Goal: Use online tool/utility: Utilize a website feature to perform a specific function

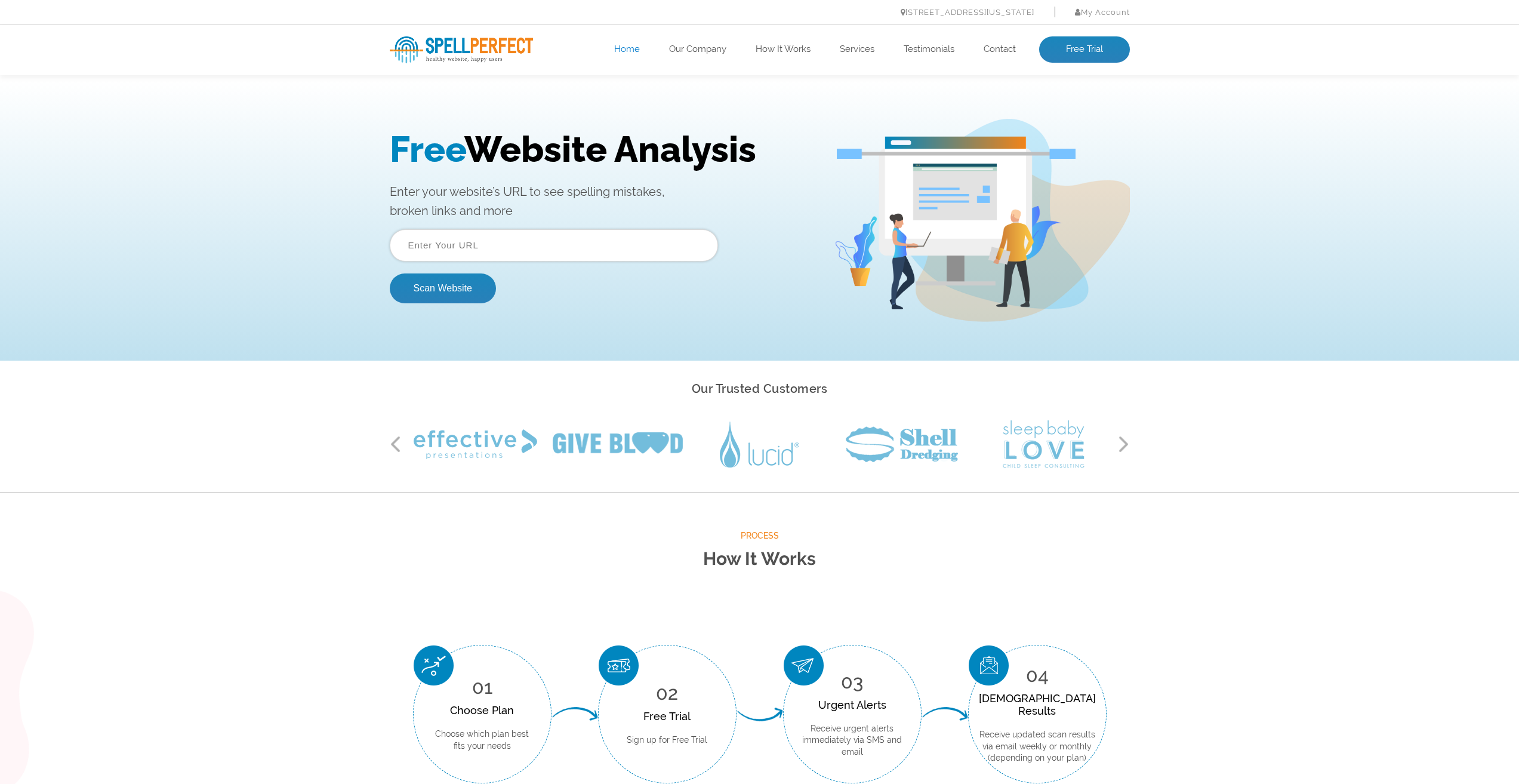
click at [450, 241] on input "text" at bounding box center [555, 245] width 329 height 32
type input "[URL][DOMAIN_NAME]"
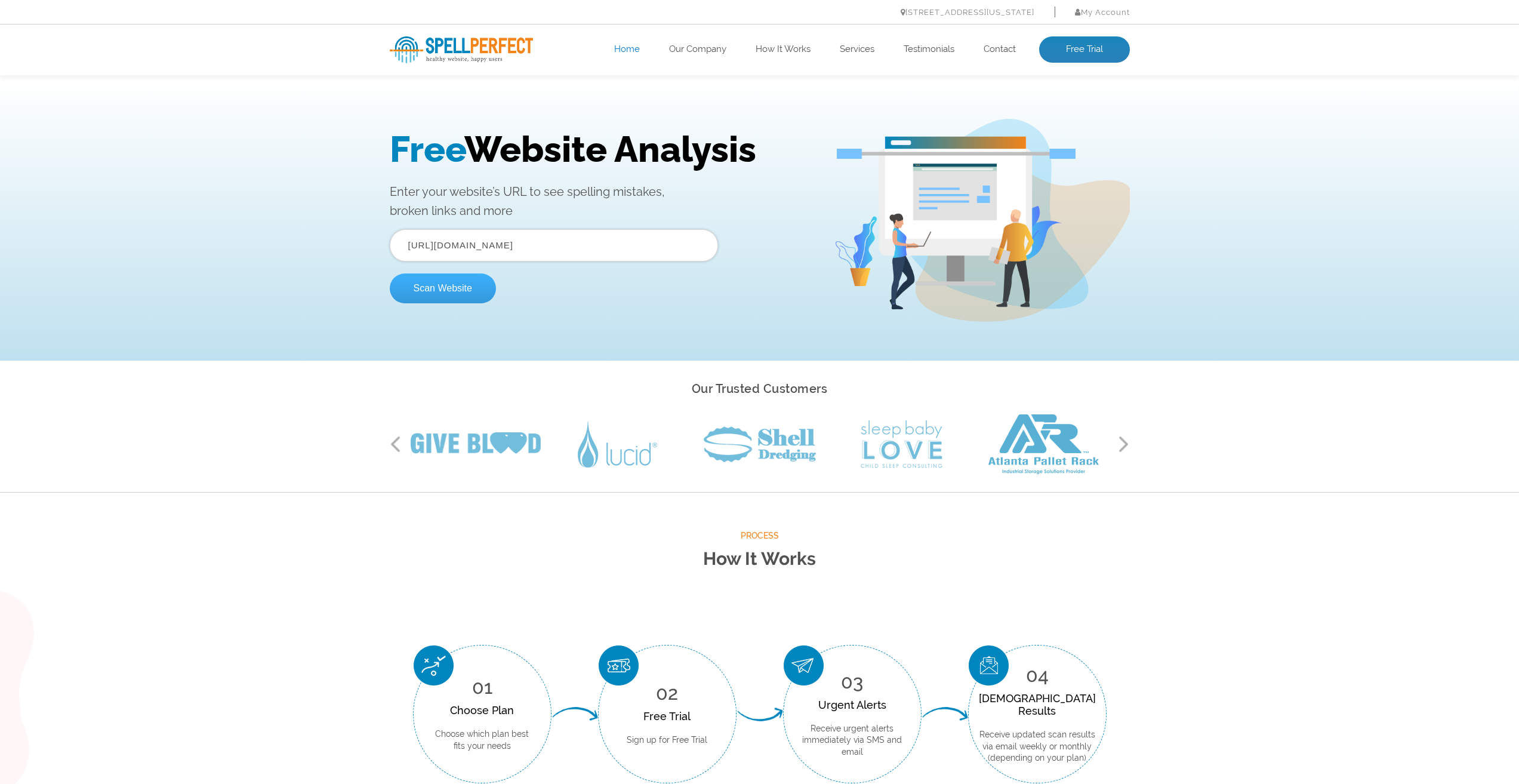
click at [460, 286] on button "Scan Website" at bounding box center [444, 288] width 107 height 30
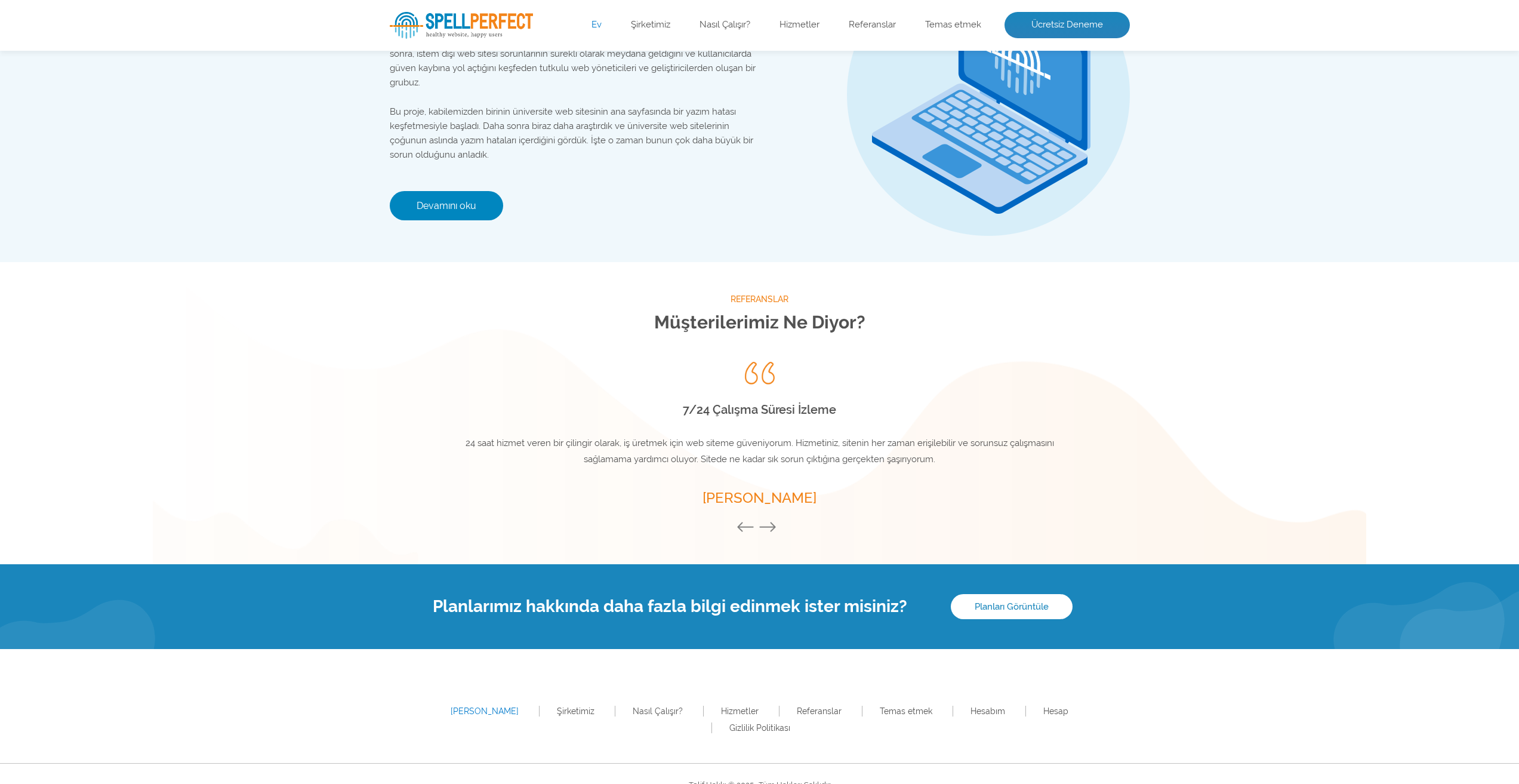
scroll to position [1398, 0]
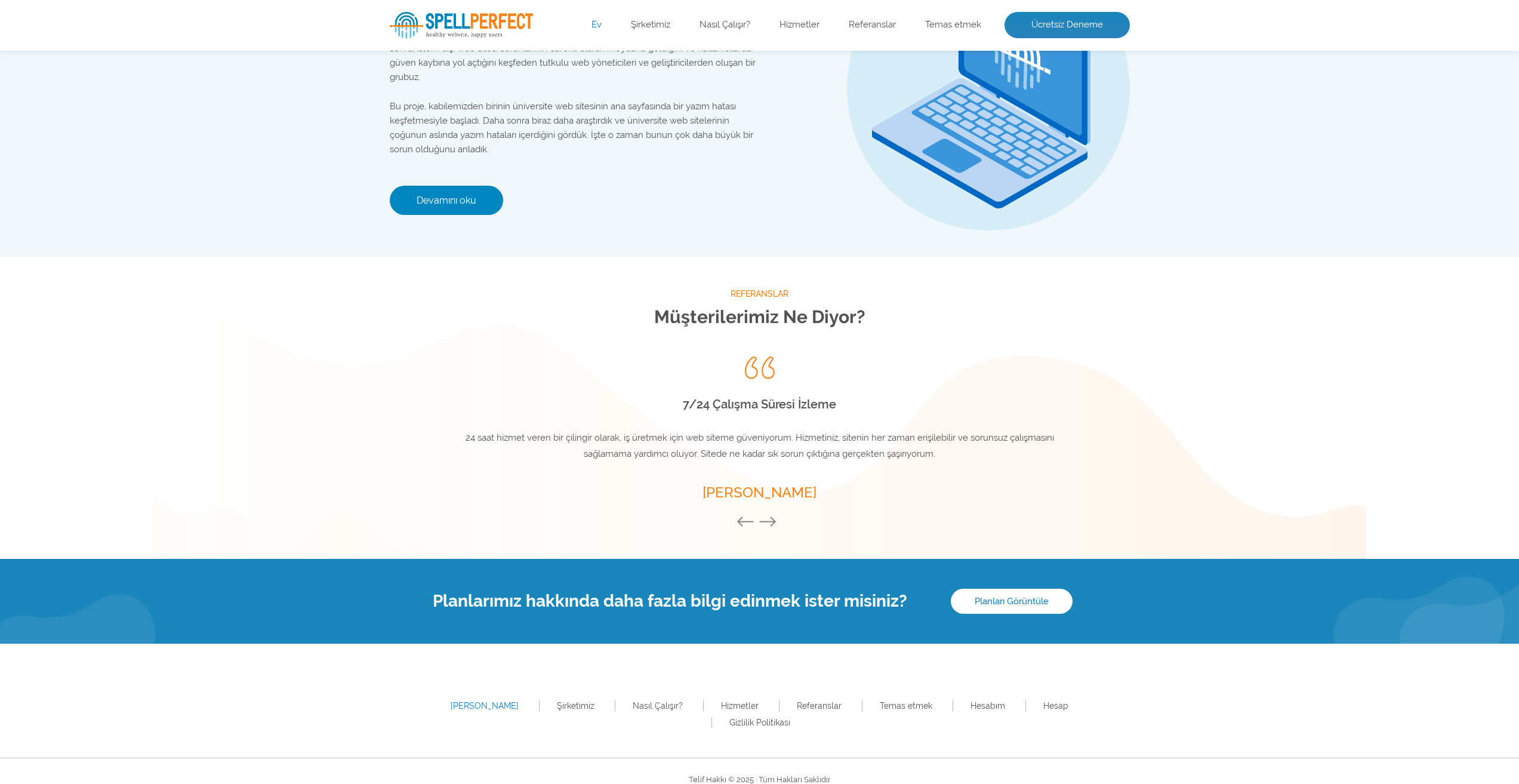
click at [778, 521] on button "Sonraki" at bounding box center [771, 522] width 24 height 13
click at [772, 520] on button "Sonraki" at bounding box center [771, 522] width 24 height 13
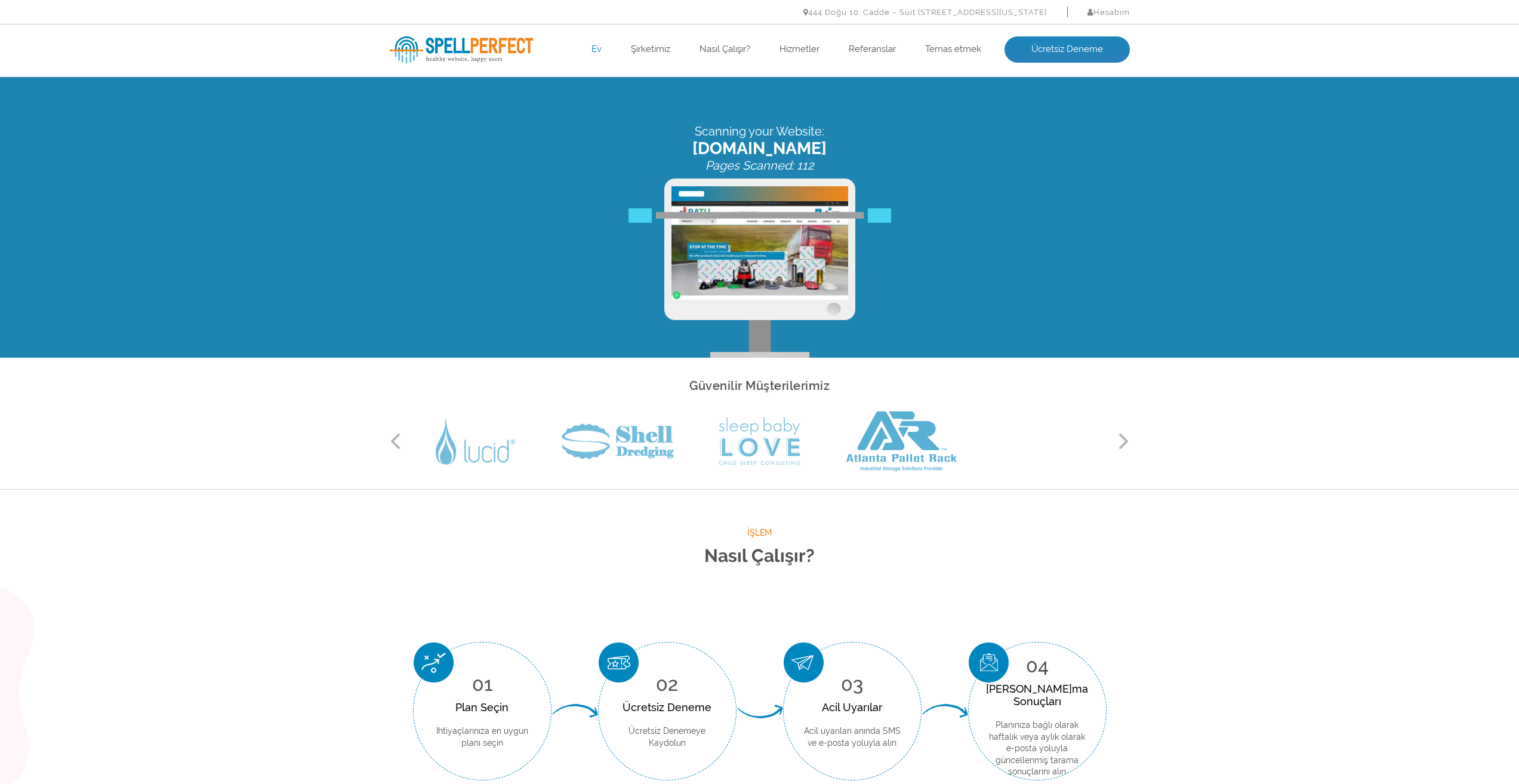
scroll to position [0, 0]
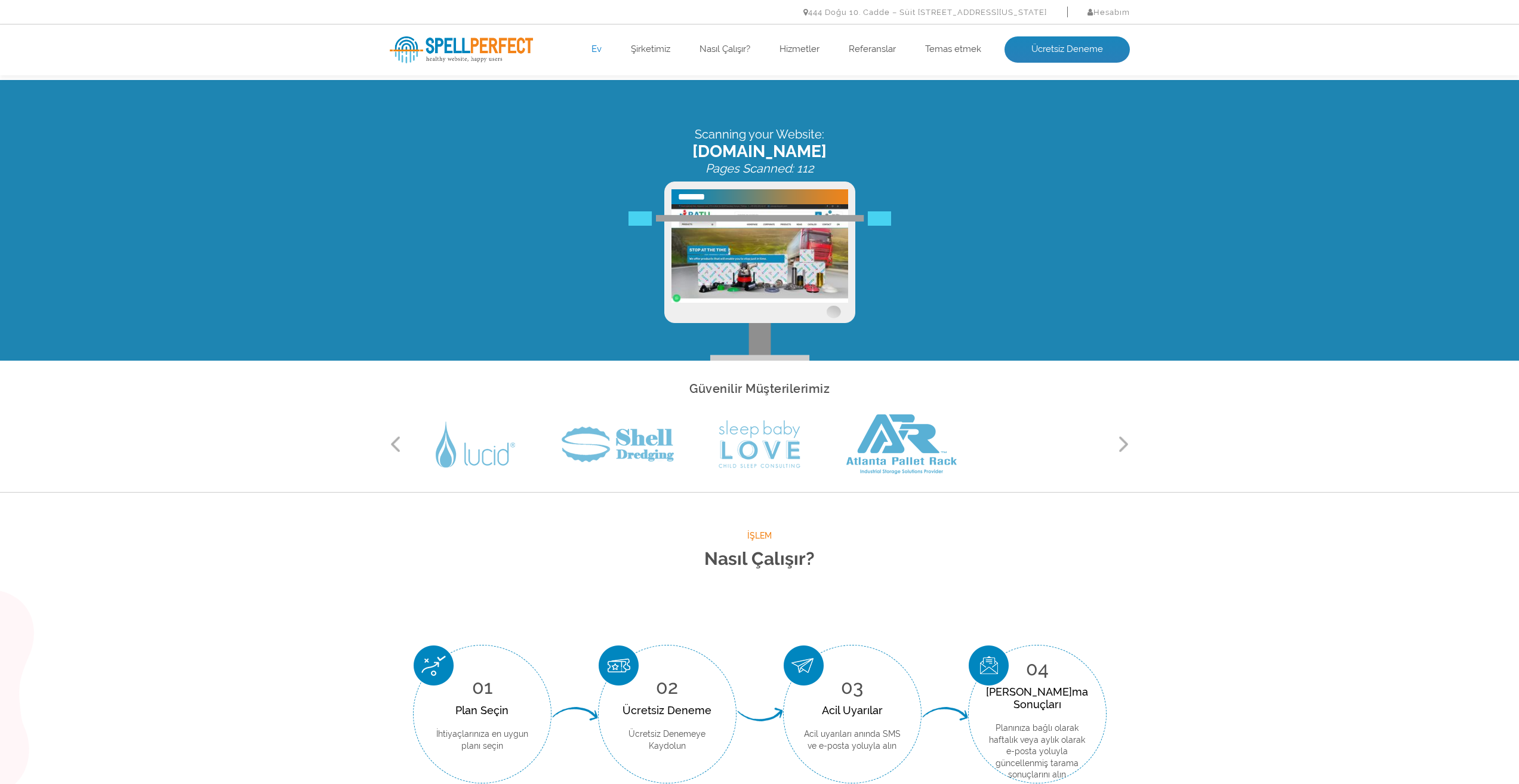
click at [741, 282] on img at bounding box center [760, 252] width 176 height 98
click at [794, 171] on icon "Pages Scanned: 114" at bounding box center [760, 169] width 108 height 15
